Goal: Answer question/provide support: Share knowledge or assist other users

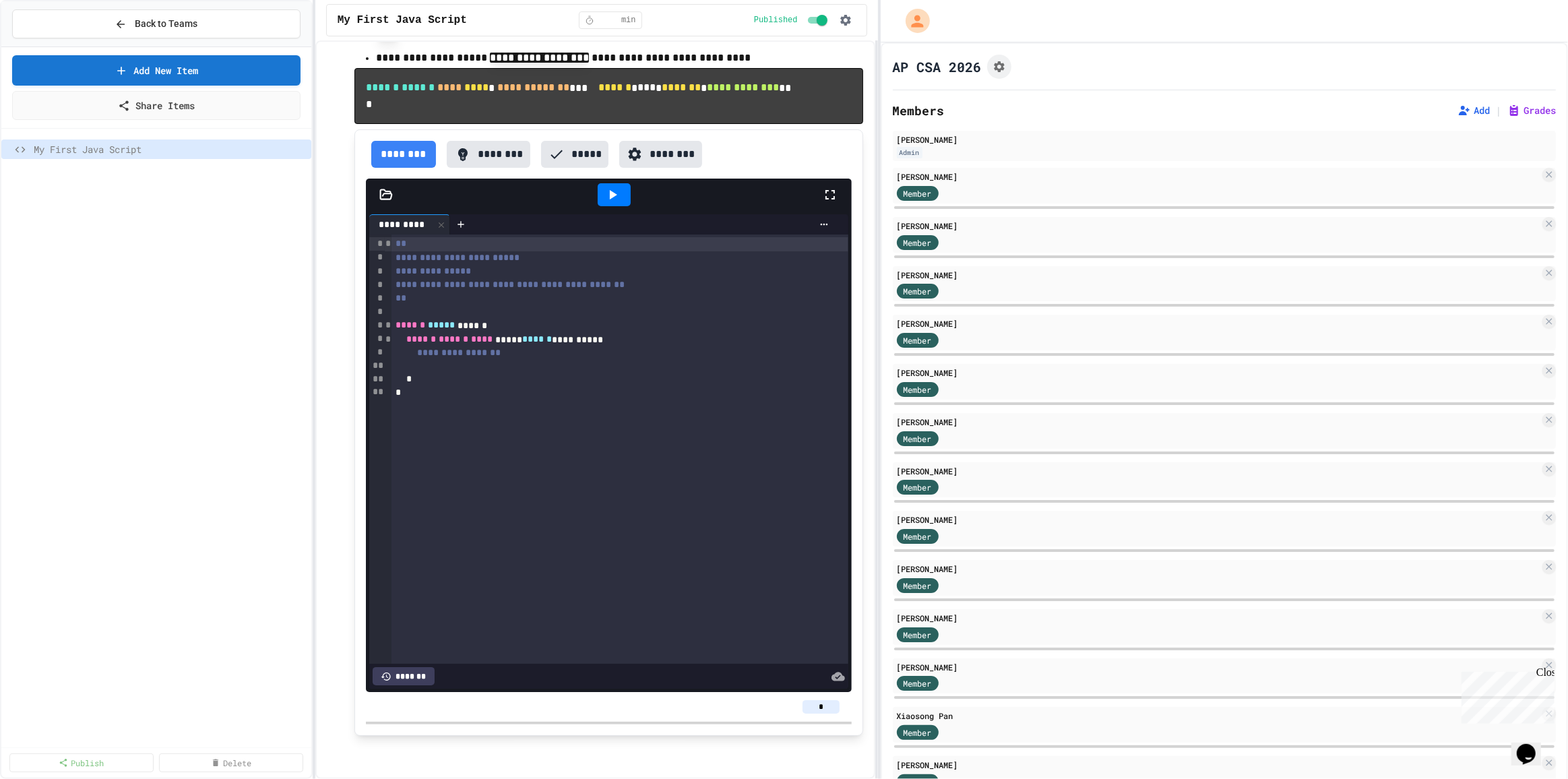
scroll to position [833, 0]
click at [619, 188] on div at bounding box center [614, 195] width 33 height 23
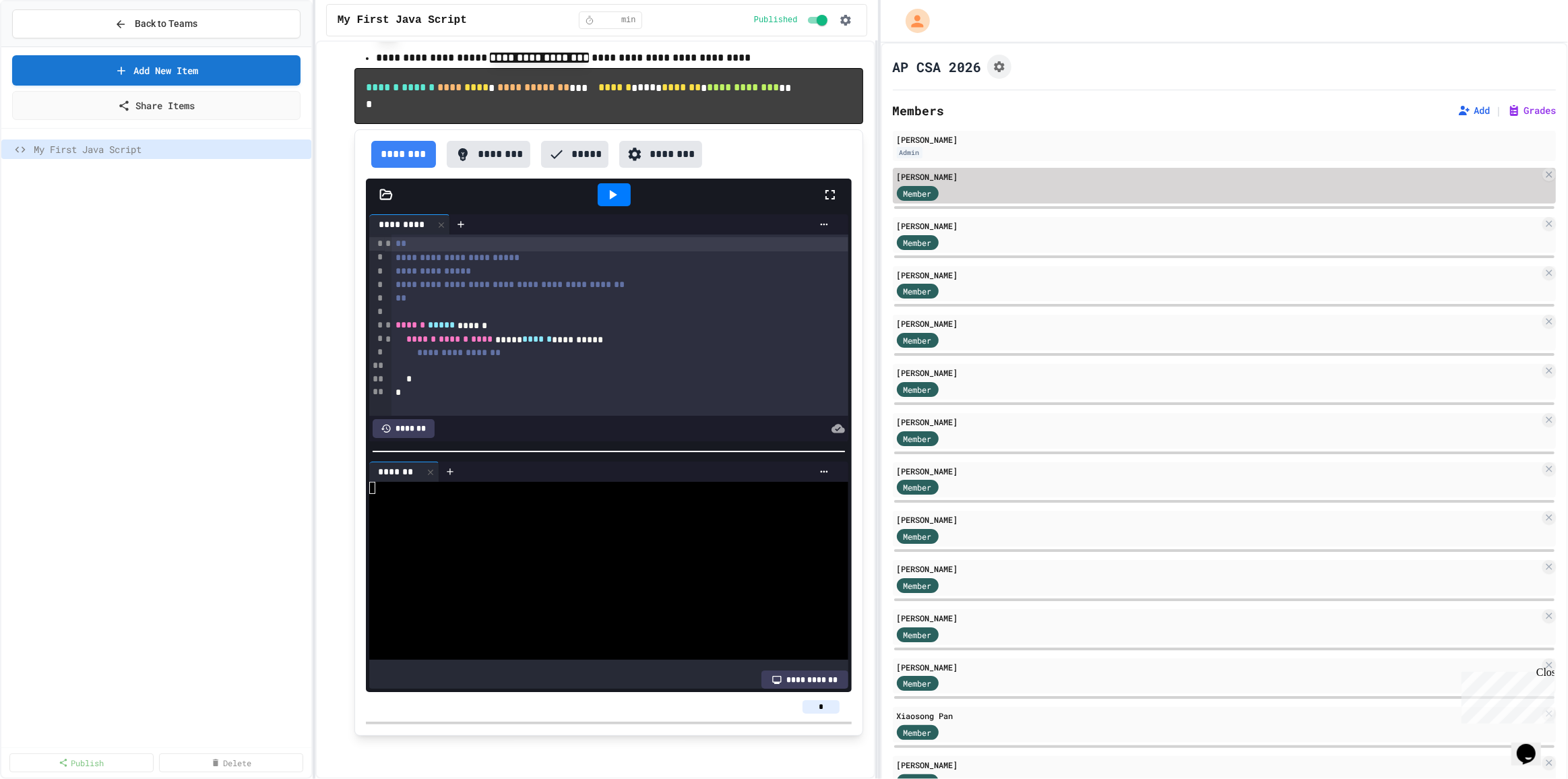
click at [977, 194] on div "Member" at bounding box center [1219, 192] width 643 height 17
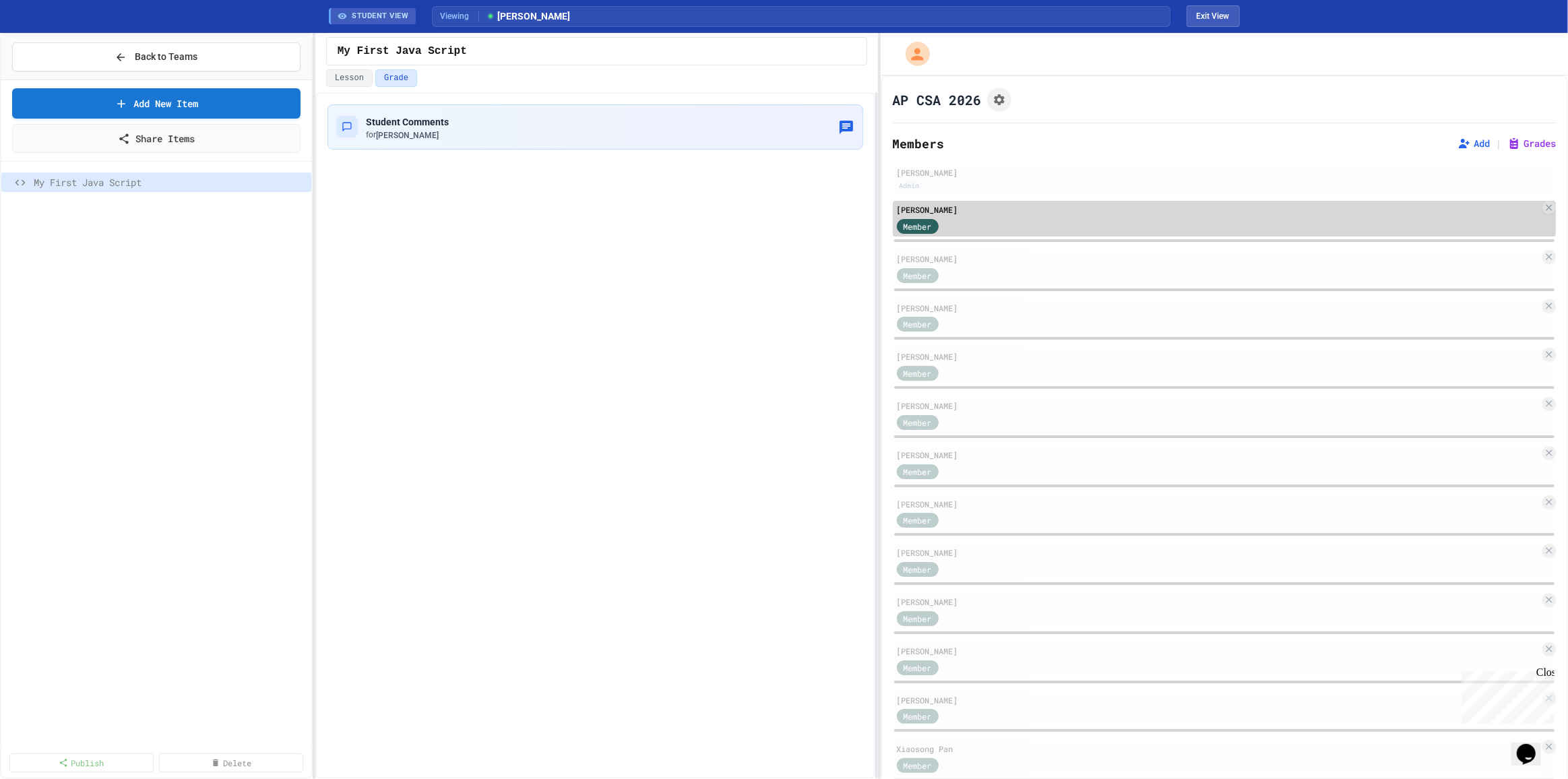
click at [1085, 220] on div "Member" at bounding box center [1219, 225] width 643 height 17
click at [920, 229] on span "Member" at bounding box center [918, 227] width 28 height 12
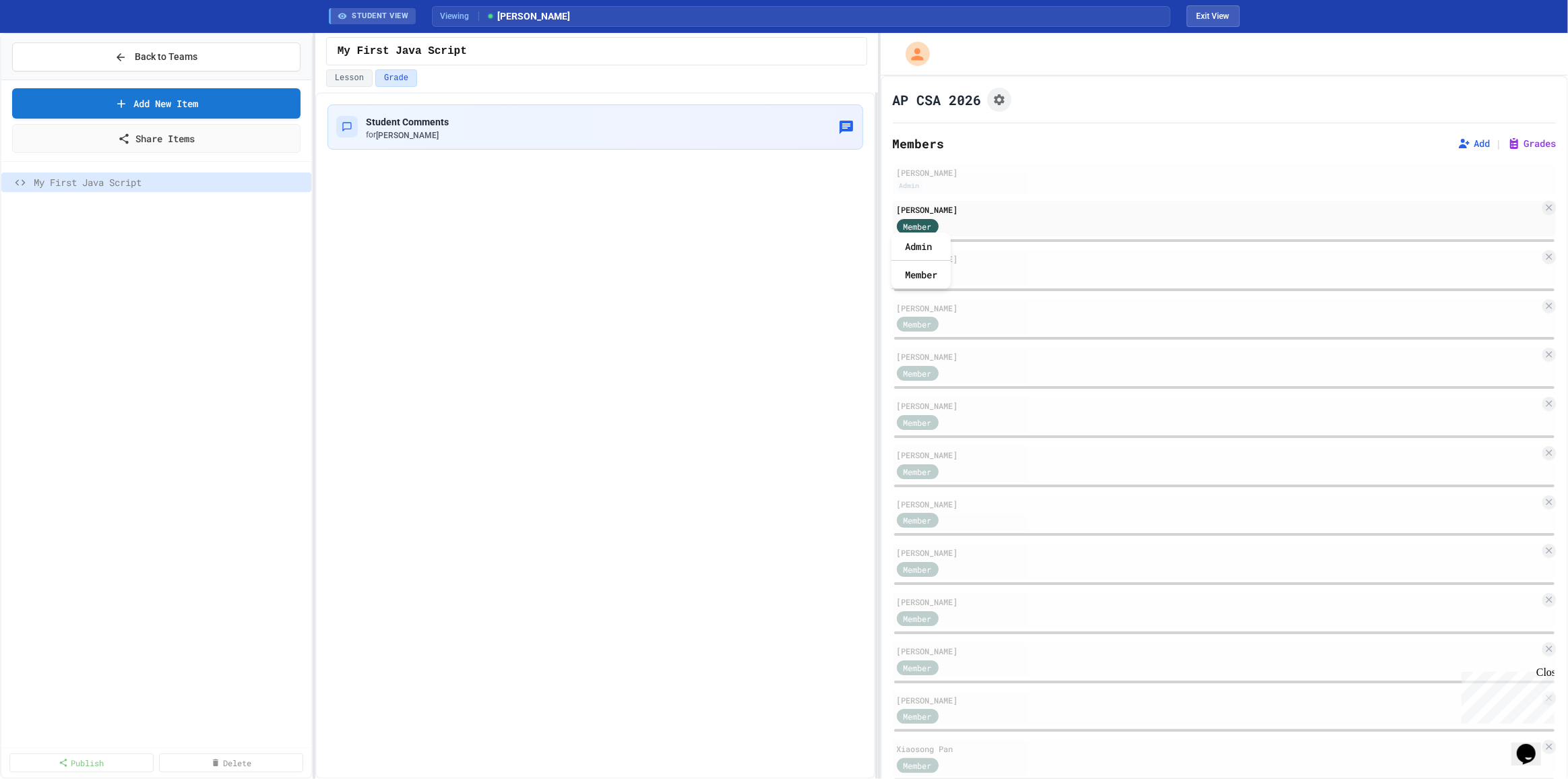
click at [384, 72] on button "Grade" at bounding box center [396, 78] width 42 height 18
click at [389, 126] on span "Student Comments" at bounding box center [407, 122] width 83 height 11
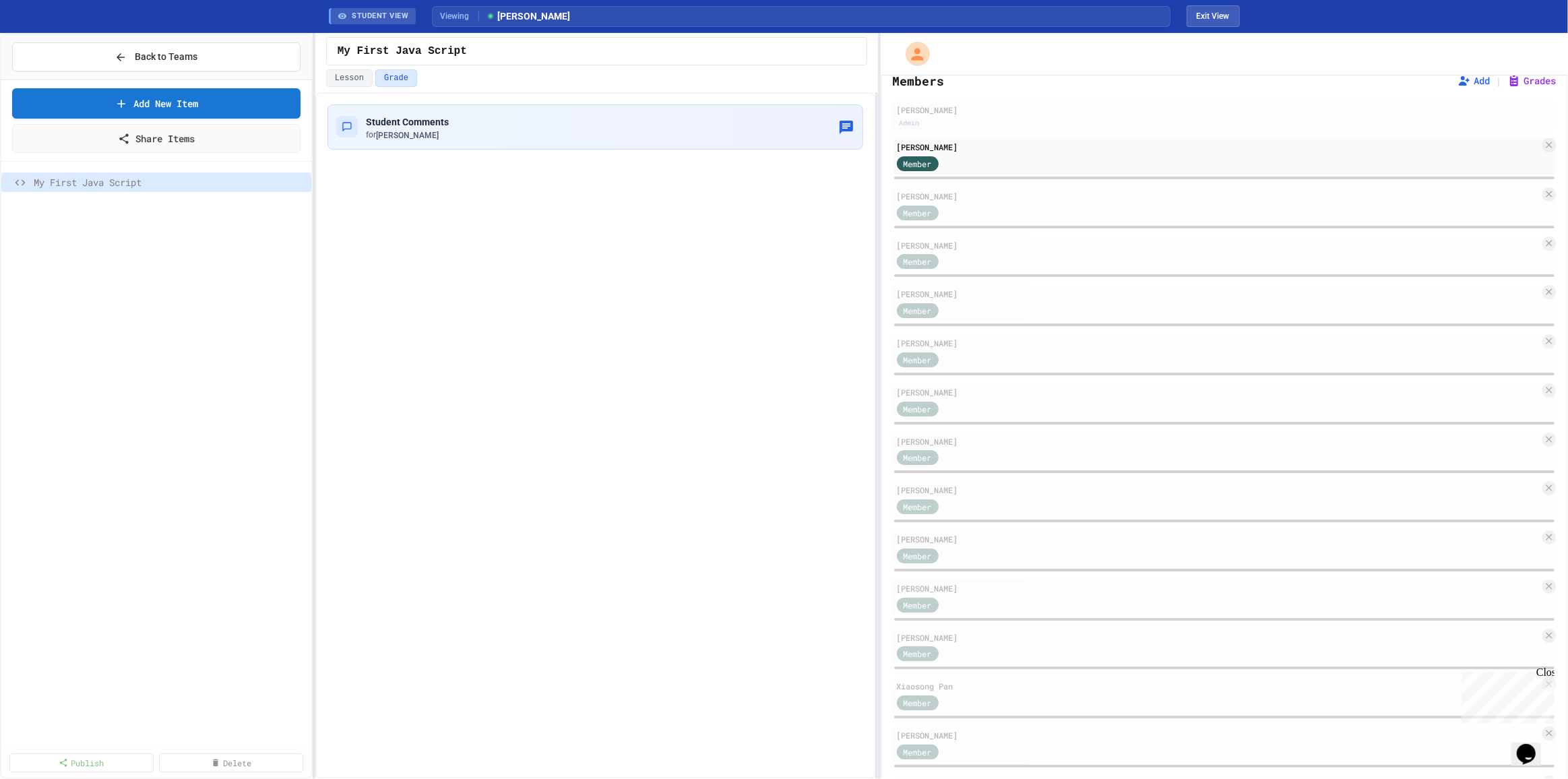
scroll to position [122, 0]
